Goal: Information Seeking & Learning: Find specific fact

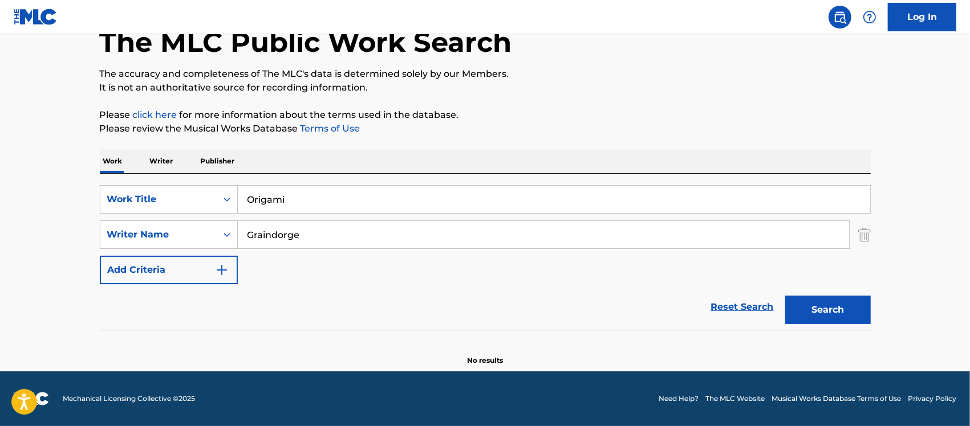
click at [824, 315] on button "Search" at bounding box center [828, 310] width 86 height 29
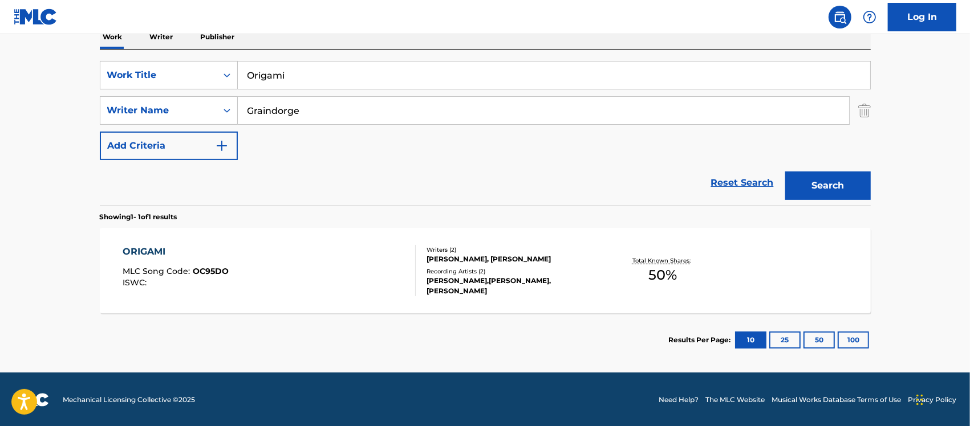
scroll to position [194, 0]
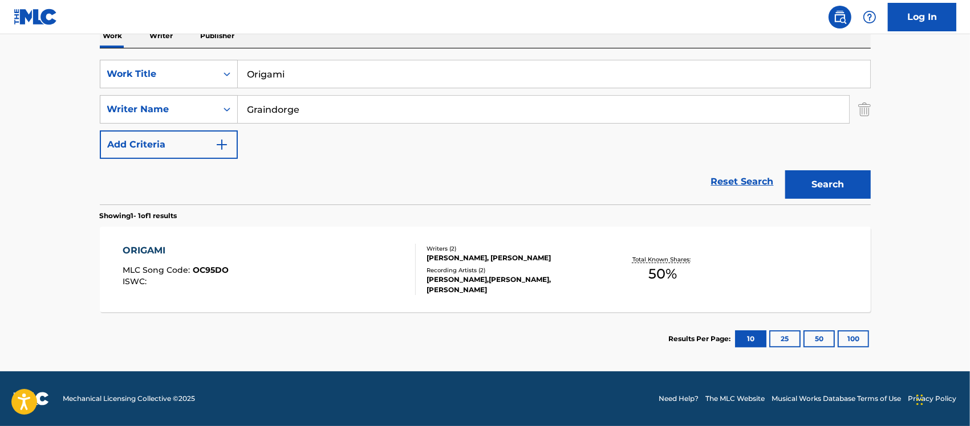
click at [348, 279] on div "ORIGAMI MLC Song Code : OC95DO ISWC :" at bounding box center [269, 269] width 293 height 51
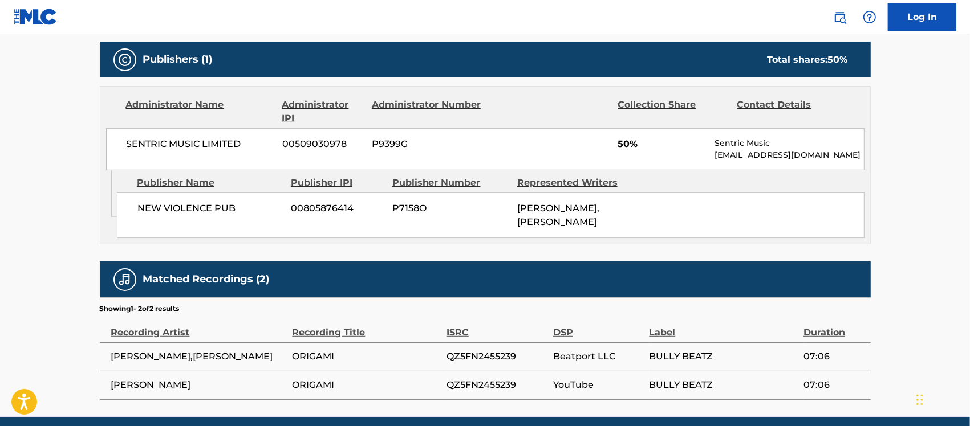
scroll to position [559, 0]
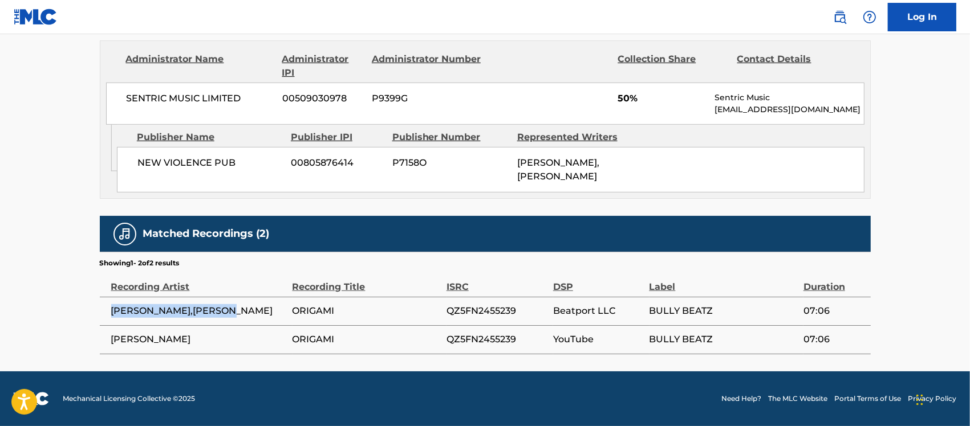
drag, startPoint x: 238, startPoint y: 305, endPoint x: 111, endPoint y: 303, distance: 127.1
click at [111, 304] on span "[PERSON_NAME],[PERSON_NAME]" at bounding box center [199, 311] width 176 height 14
copy span "[PERSON_NAME]"
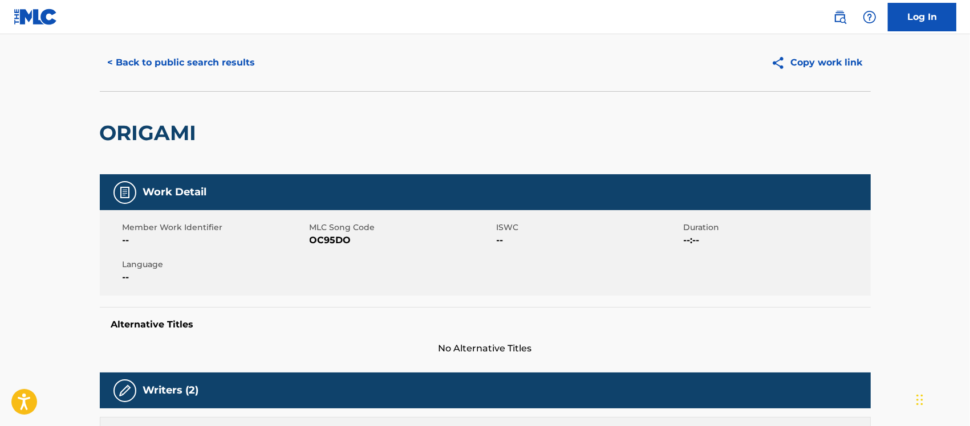
scroll to position [0, 0]
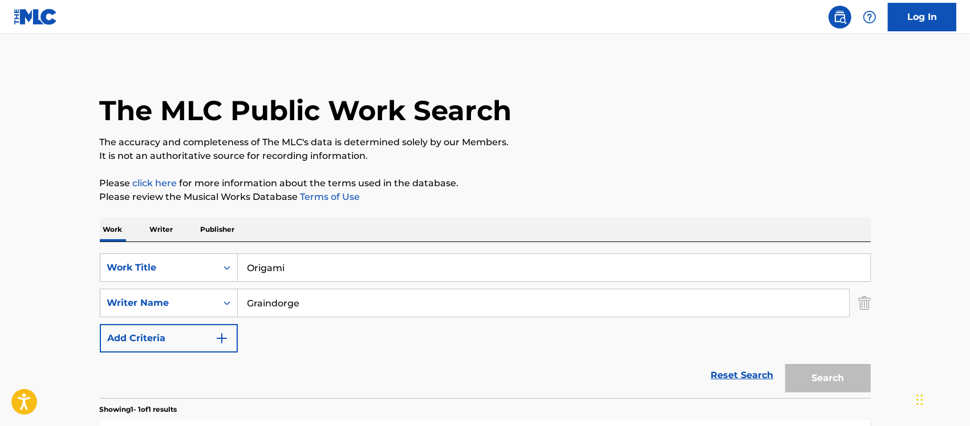
scroll to position [128, 0]
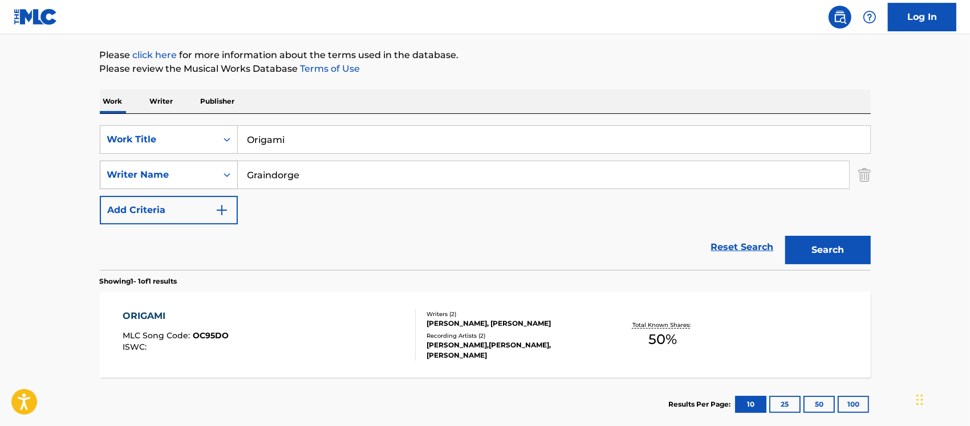
drag, startPoint x: 326, startPoint y: 177, endPoint x: 208, endPoint y: 174, distance: 118.0
click at [209, 174] on div "SearchWithCriteriaf11f3f8f-32fb-4c64-8eaf-b2b8ca615e07 Writer Name Graindorge" at bounding box center [485, 175] width 771 height 29
type input "Castex"
click at [785, 236] on button "Search" at bounding box center [828, 250] width 86 height 29
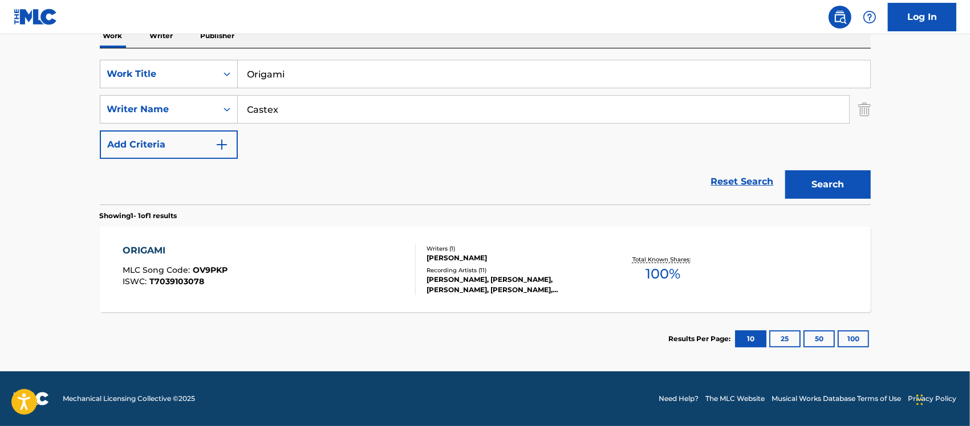
click at [329, 278] on div "ORIGAMI MLC Song Code : OV9PKP ISWC : T7039103078" at bounding box center [269, 269] width 293 height 51
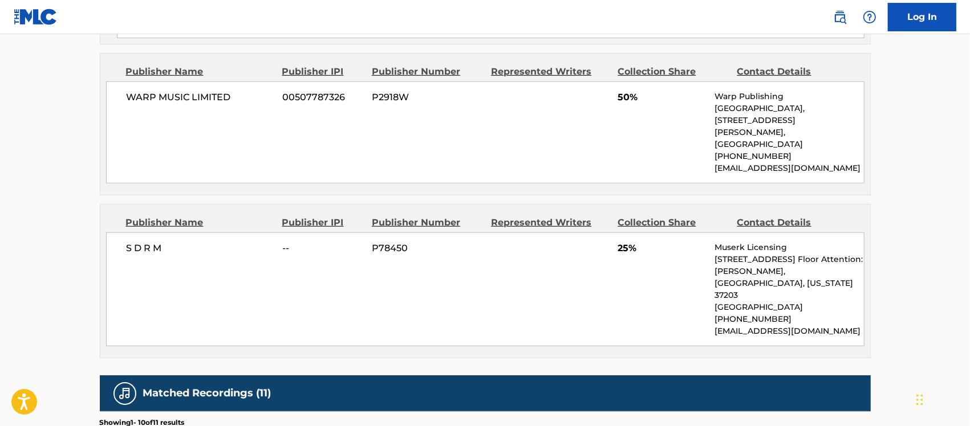
scroll to position [570, 0]
